Goal: Complete application form

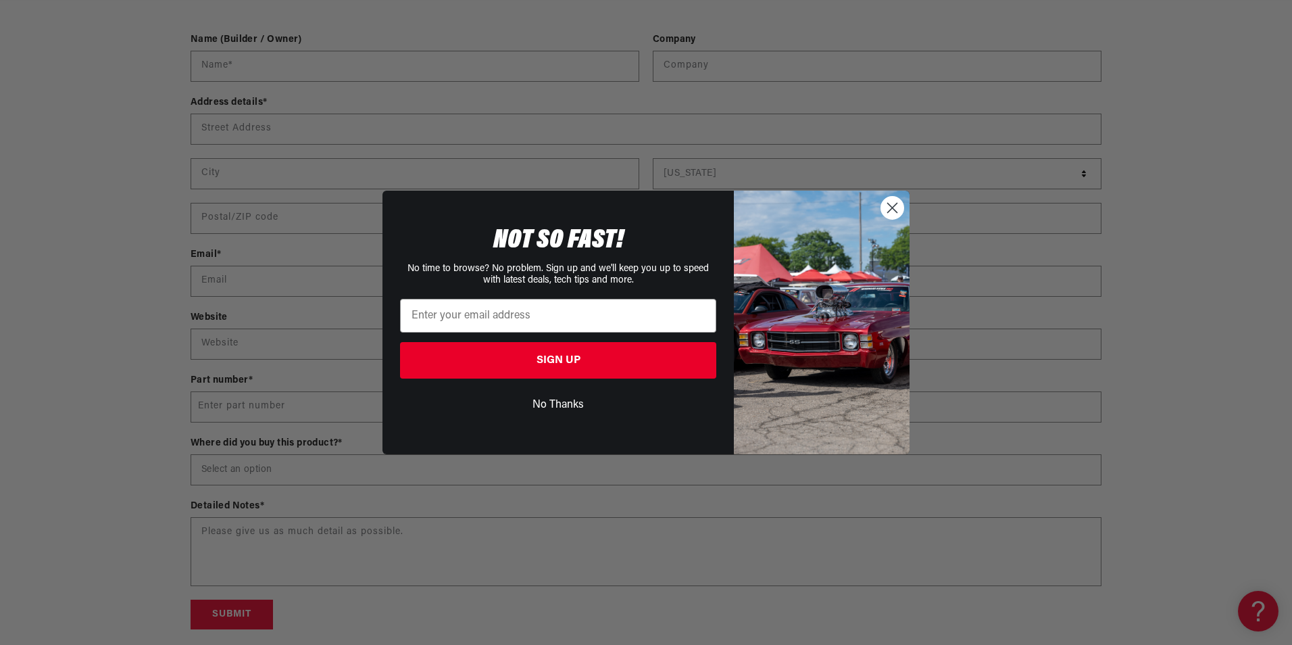
click at [895, 201] on circle "Close dialog" at bounding box center [892, 208] width 22 height 22
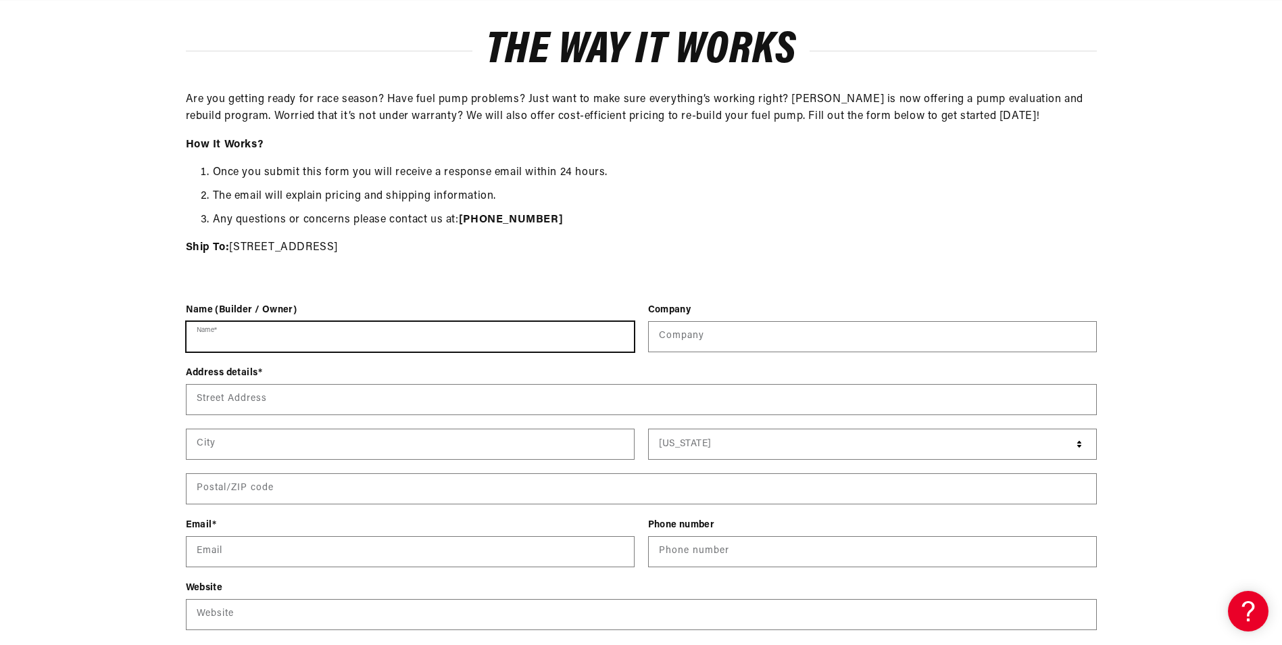
click at [239, 329] on input "Name *" at bounding box center [410, 337] width 447 height 30
click at [238, 337] on input "Name *" at bounding box center [410, 337] width 447 height 30
type input "[PERSON_NAME]"
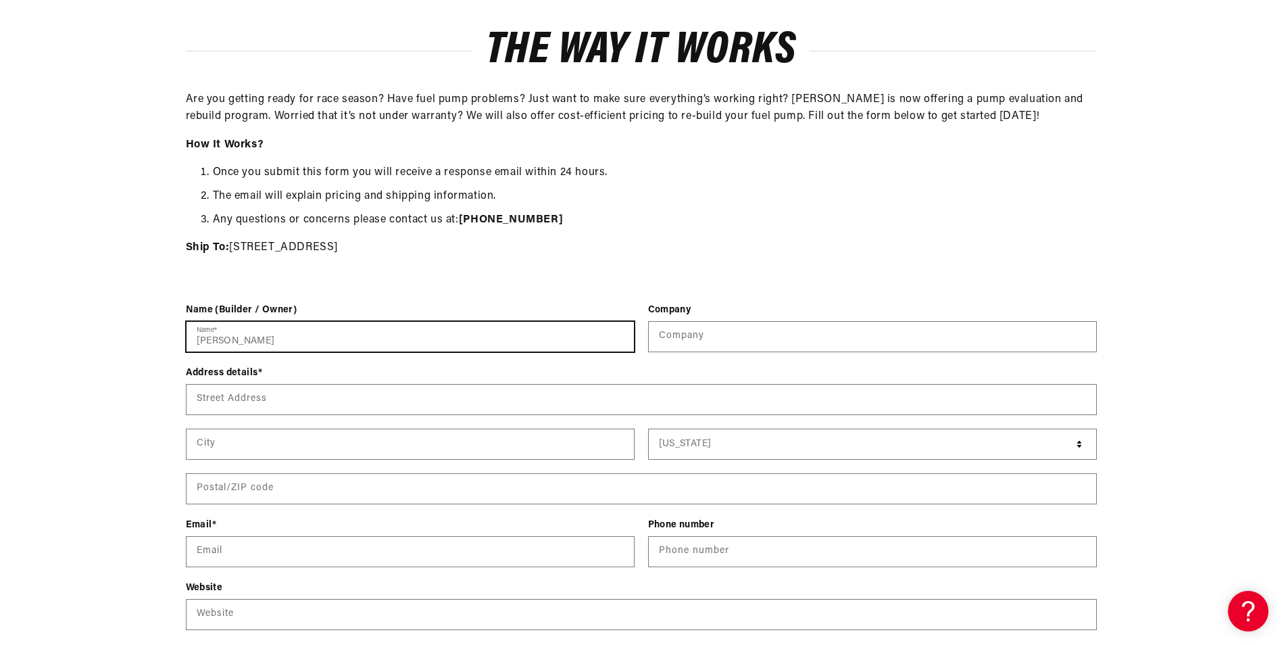
type input "PCS Motorsports, Inc."
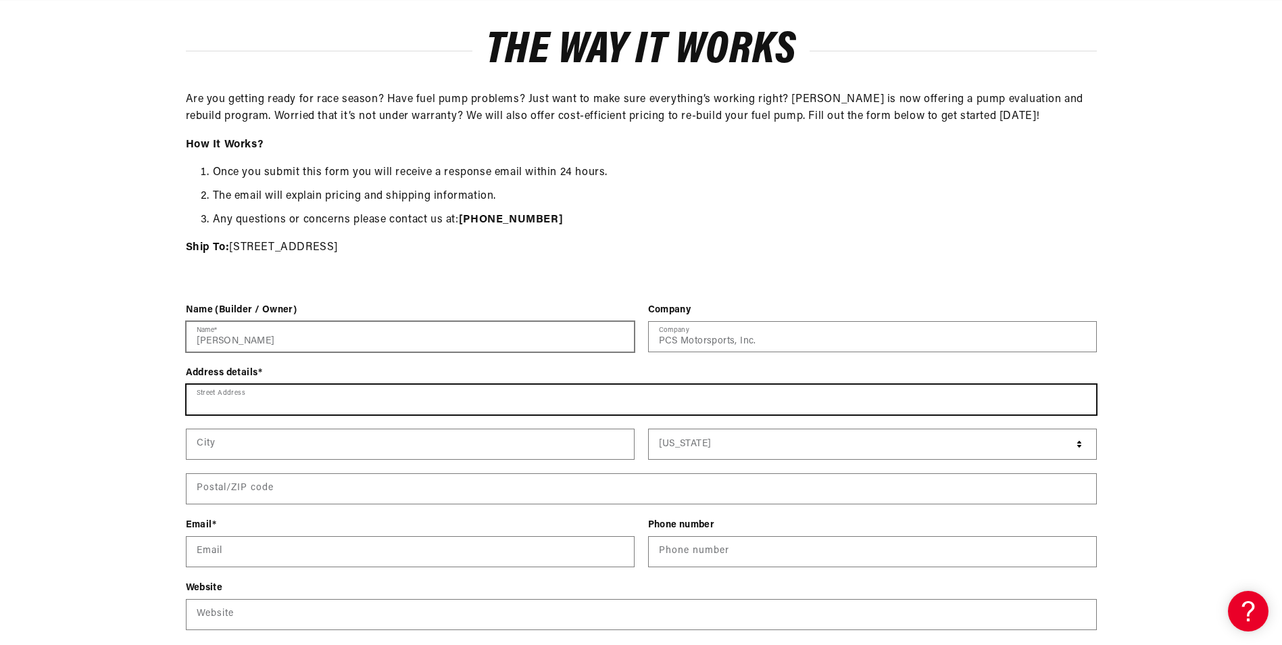
type input "[STREET_ADDRESS]"
type input "Riverview"
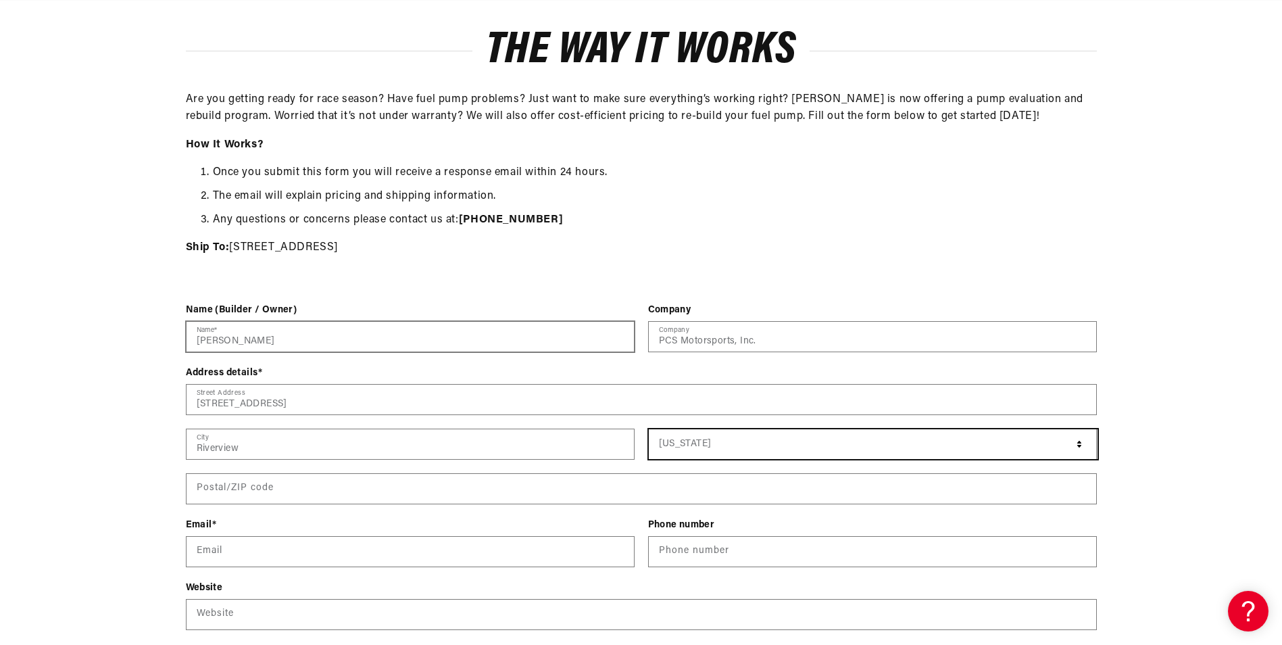
select select "[US_STATE]"
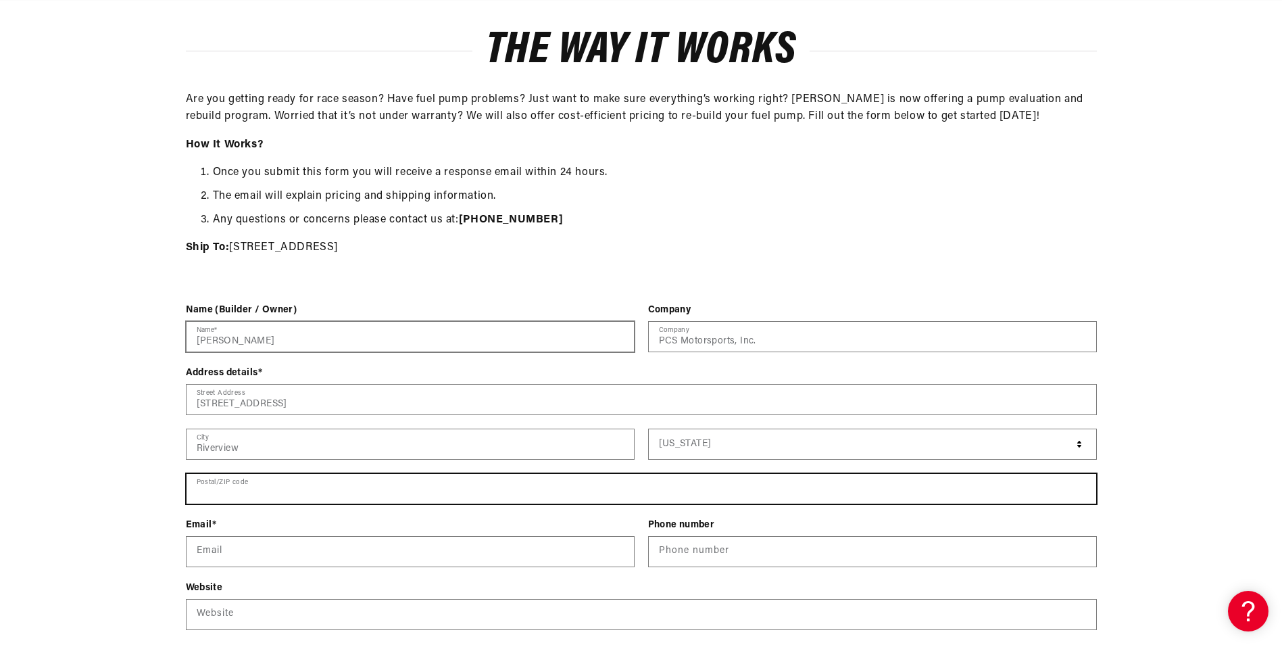
type input "33569"
type input "[EMAIL_ADDRESS][DOMAIN_NAME]"
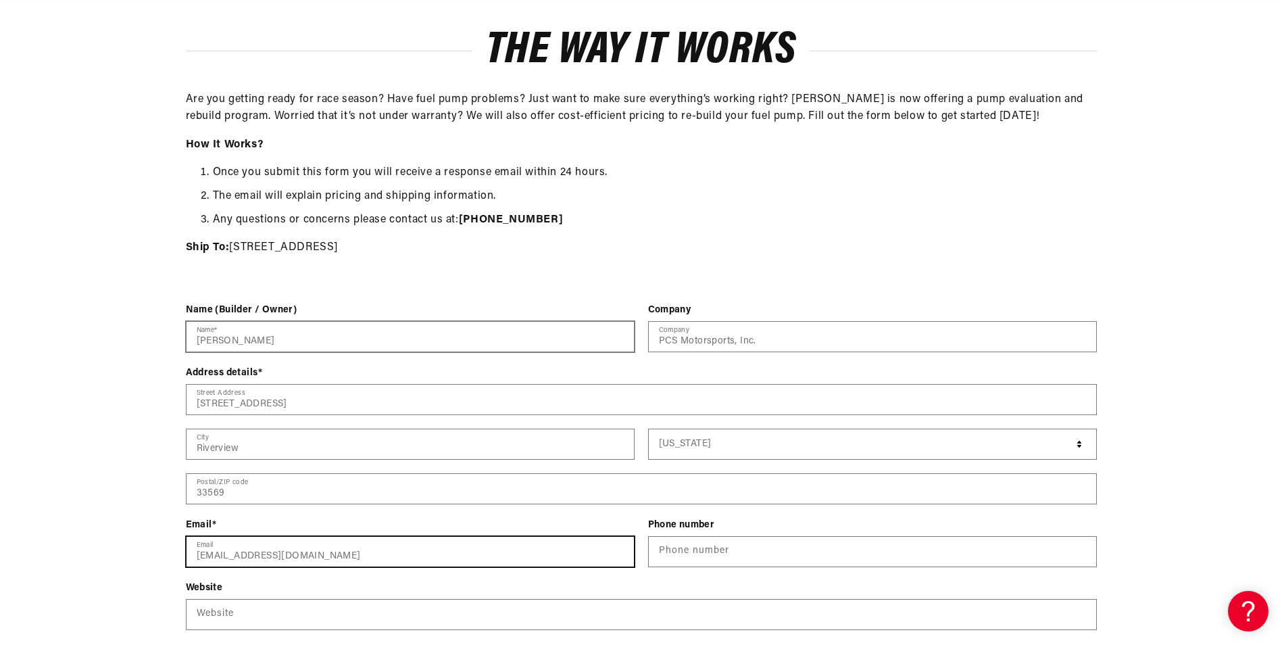
type input "18132444555"
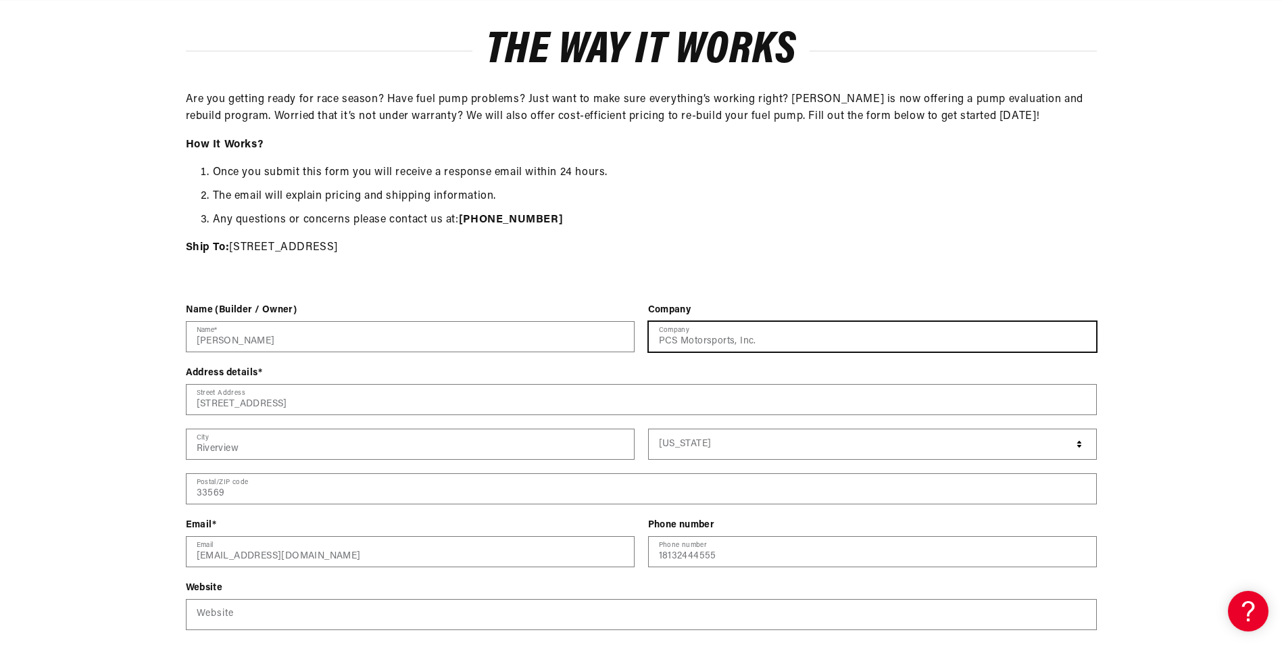
drag, startPoint x: 736, startPoint y: 341, endPoint x: 679, endPoint y: 341, distance: 57.5
click at [679, 341] on input "PCS Motorsports, Inc." at bounding box center [872, 337] width 447 height 30
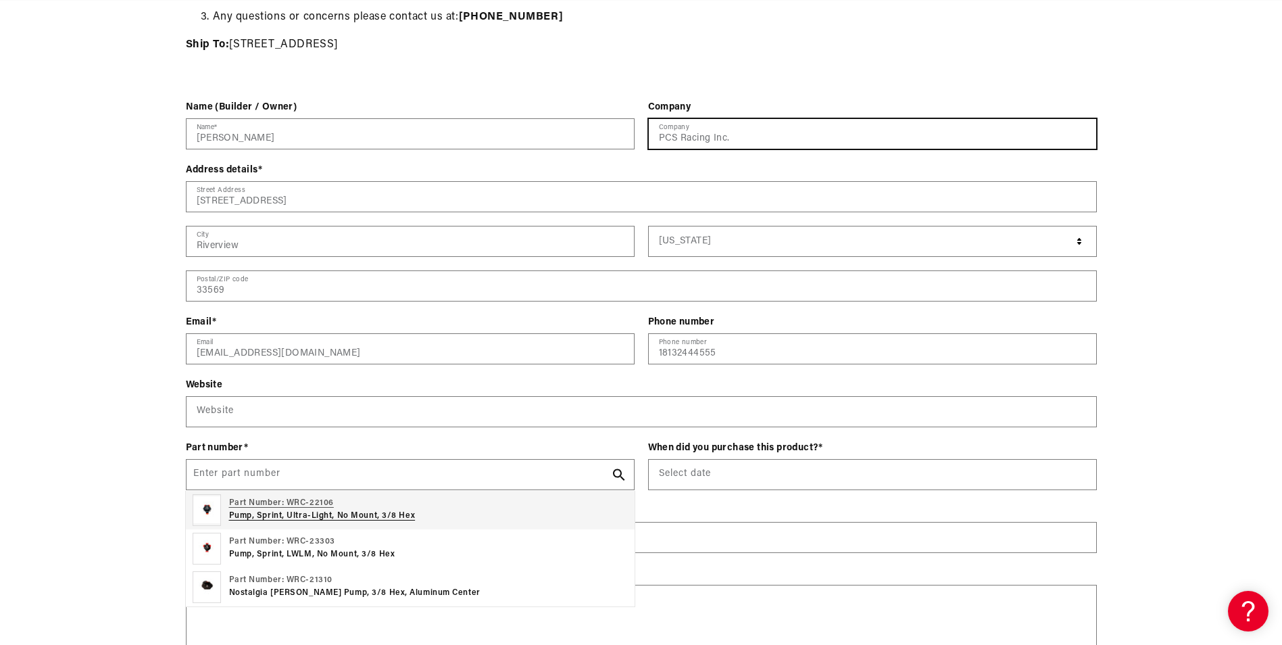
scroll to position [0, 857]
type input "PCS Racing Inc."
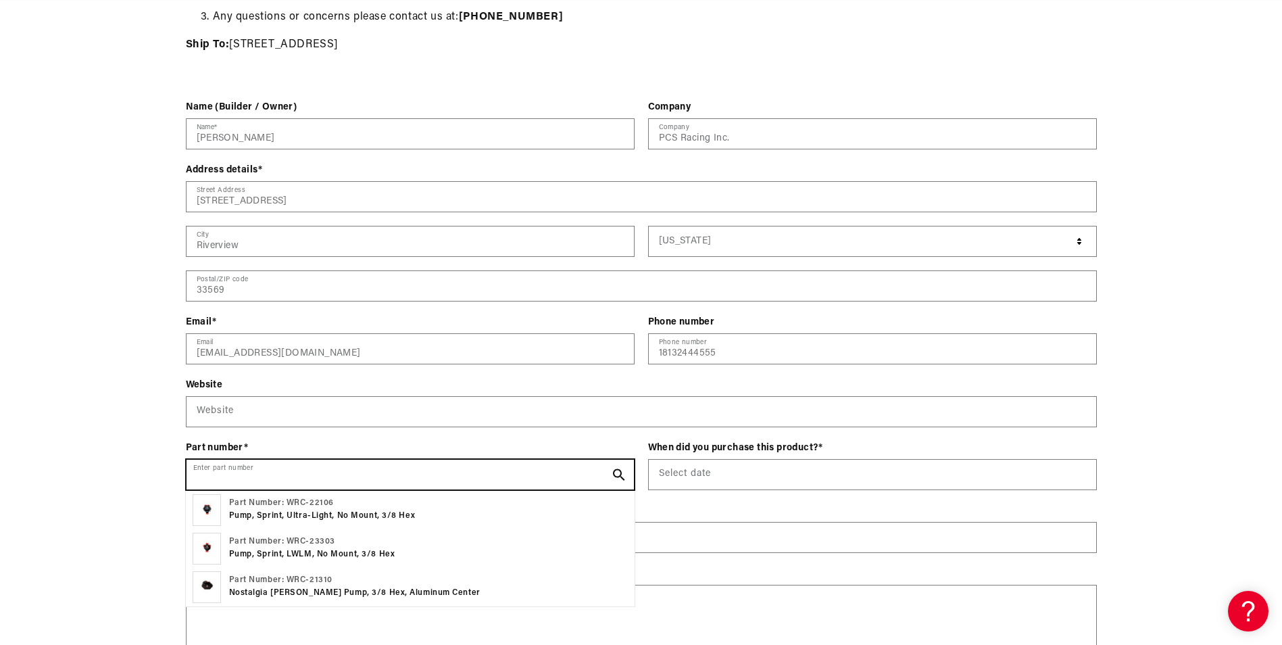
click at [293, 473] on input "Enter part number" at bounding box center [410, 475] width 447 height 30
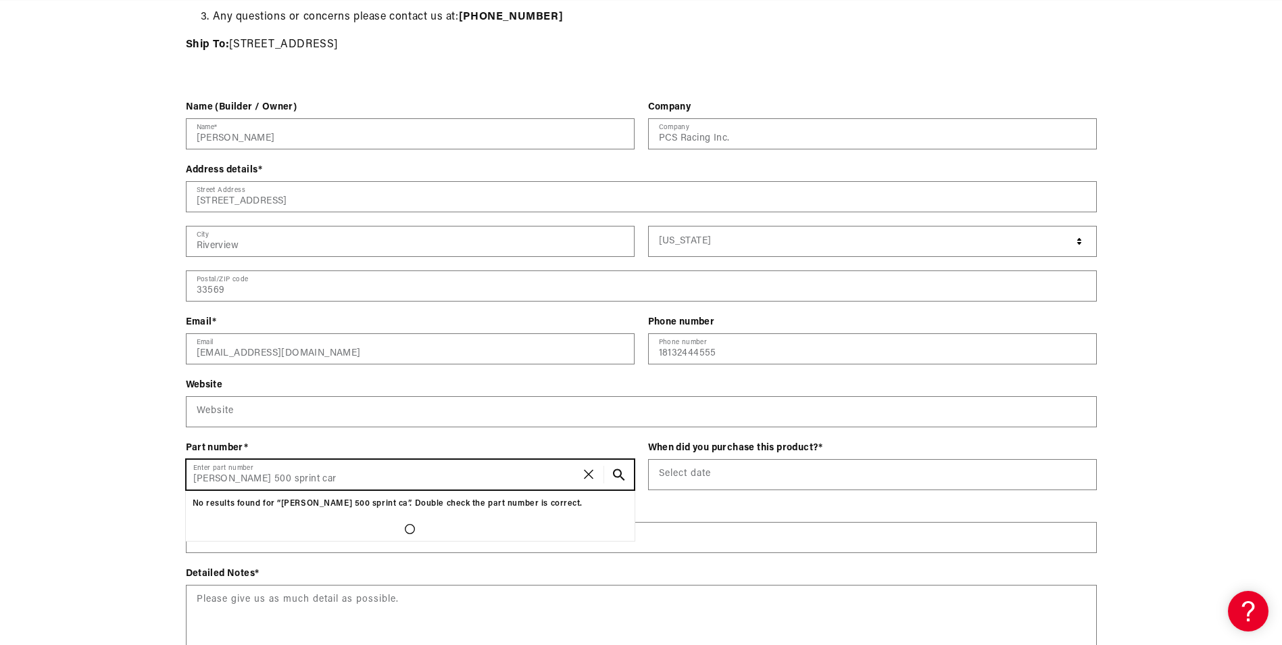
scroll to position [0, 2571]
type input "[PERSON_NAME] 500 sprint car pump"
